Goal: Information Seeking & Learning: Learn about a topic

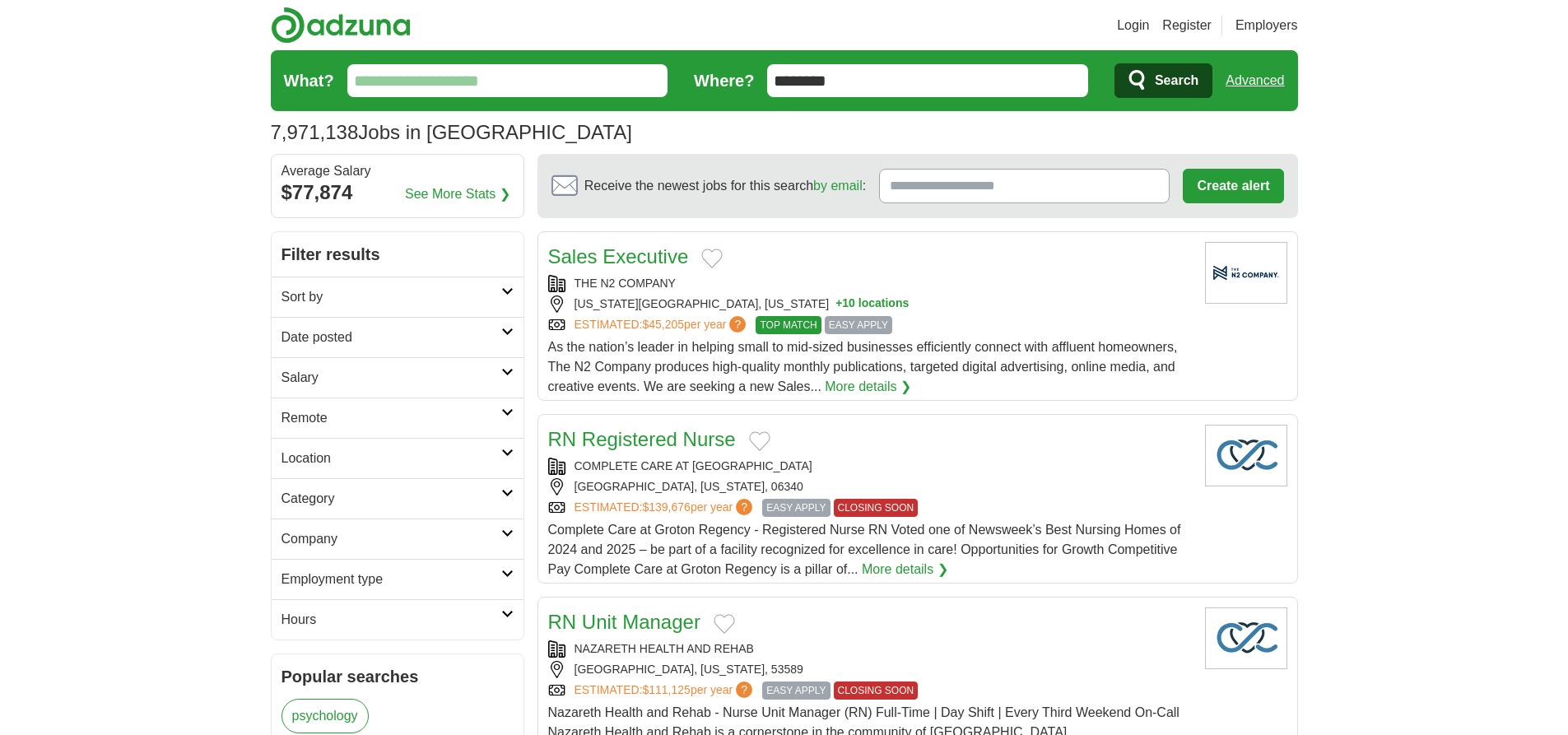
type input "********"
click at [1254, 81] on link "Advanced" at bounding box center [1254, 81] width 59 height 33
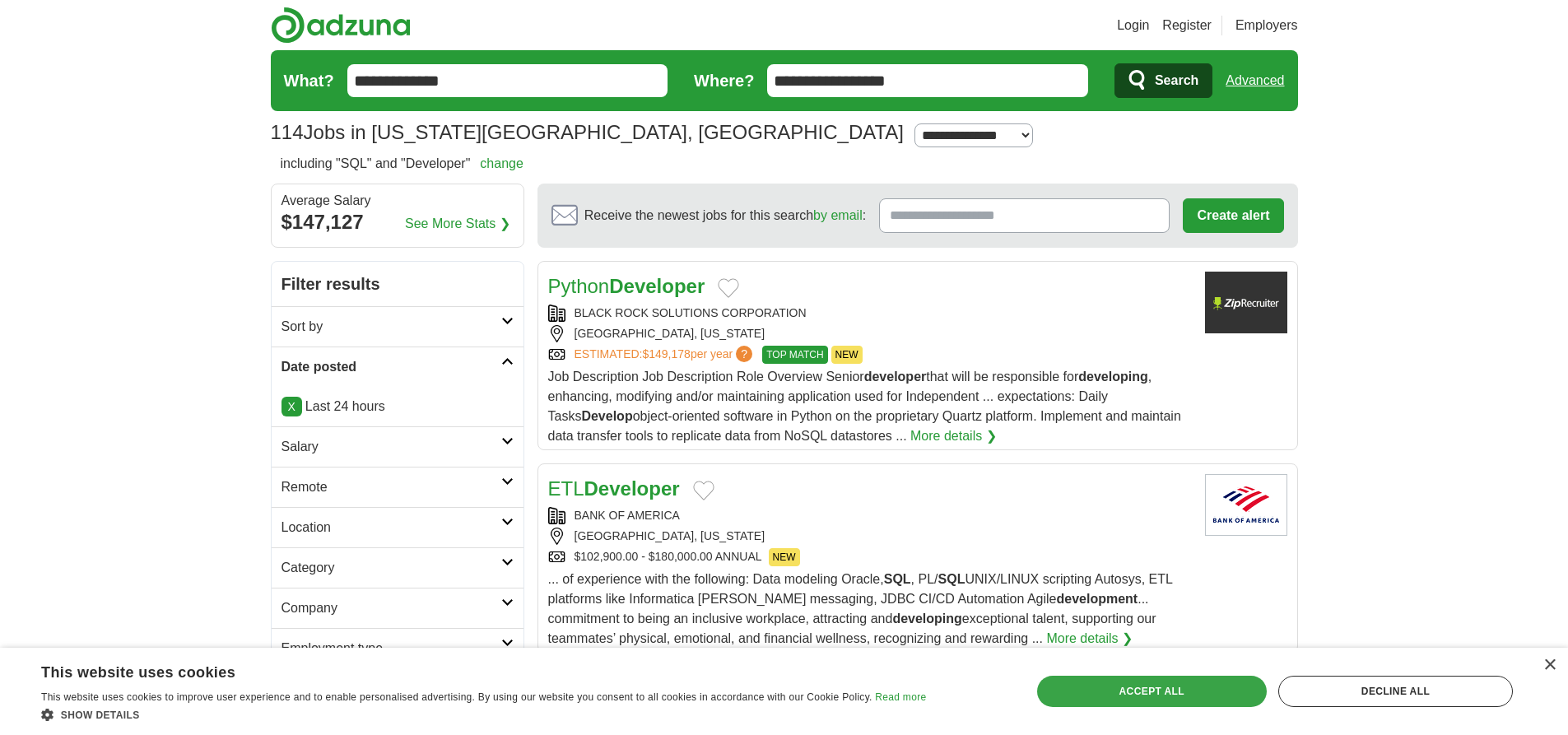
click at [1152, 691] on div "Accept all" at bounding box center [1152, 692] width 230 height 31
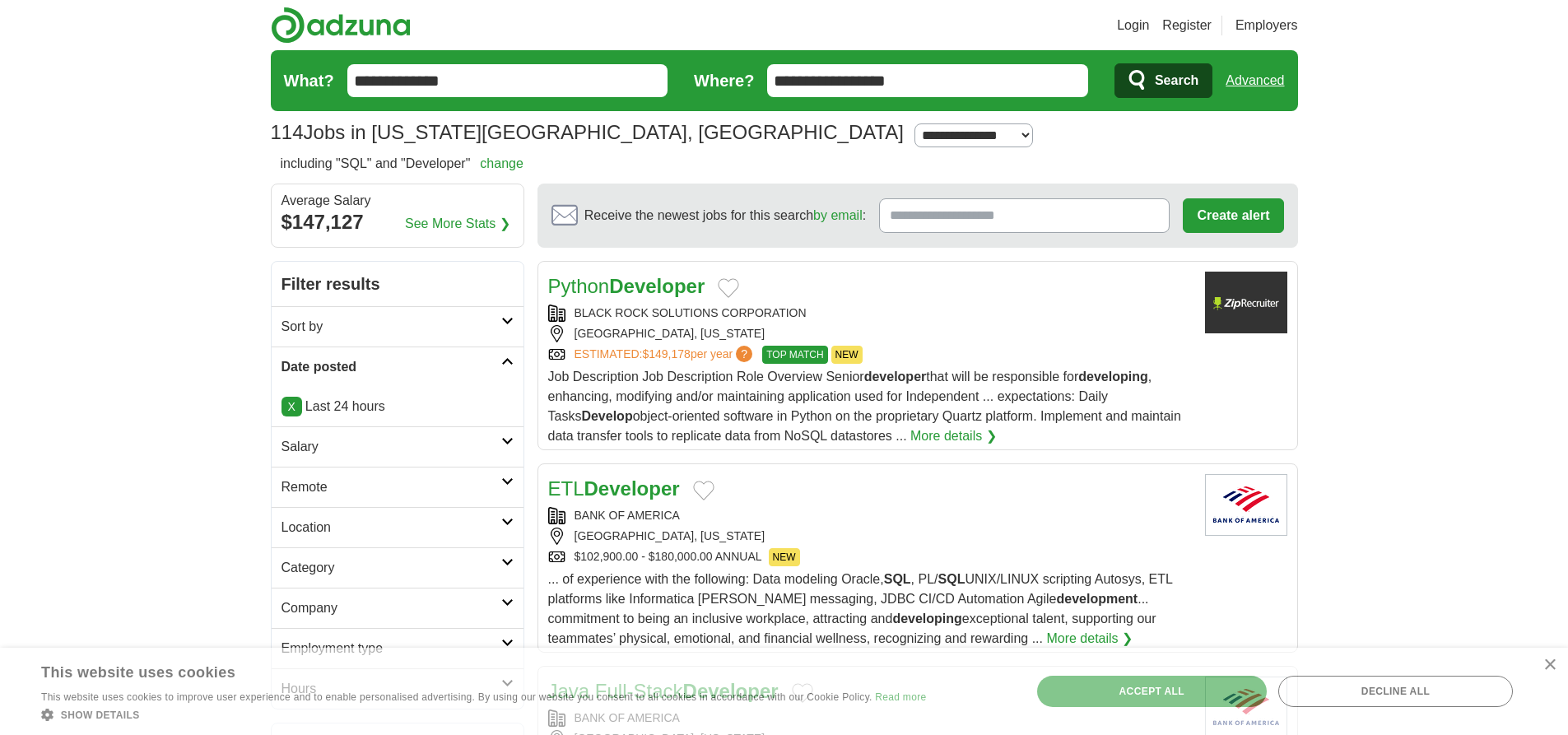
scroll to position [10041, 0]
